Goal: Information Seeking & Learning: Learn about a topic

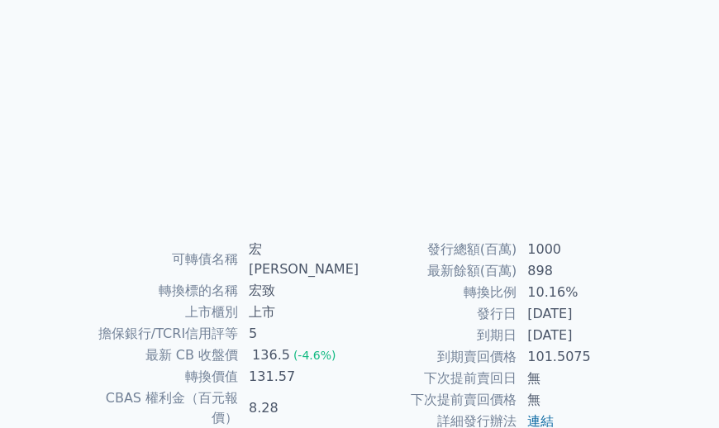
scroll to position [120, 0]
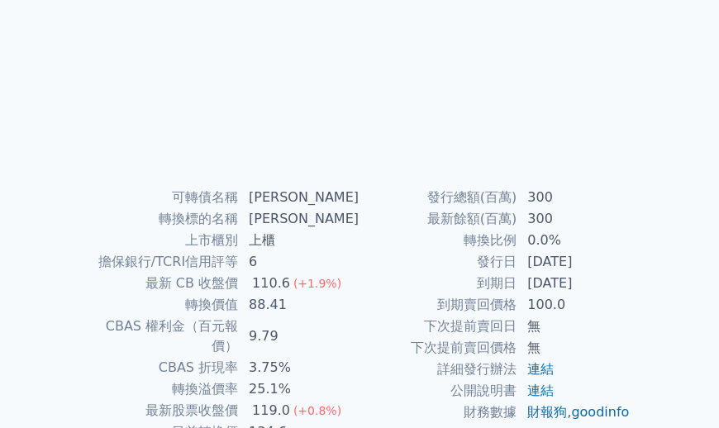
scroll to position [263, 0]
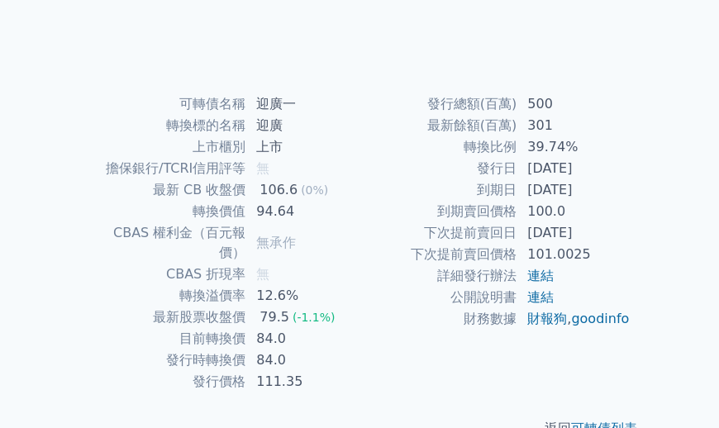
scroll to position [318, 0]
